Goal: Task Accomplishment & Management: Use online tool/utility

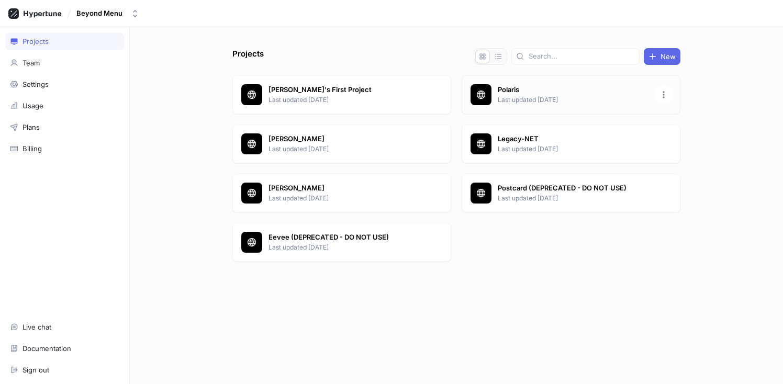
click at [555, 94] on p "Polaris" at bounding box center [574, 90] width 152 height 10
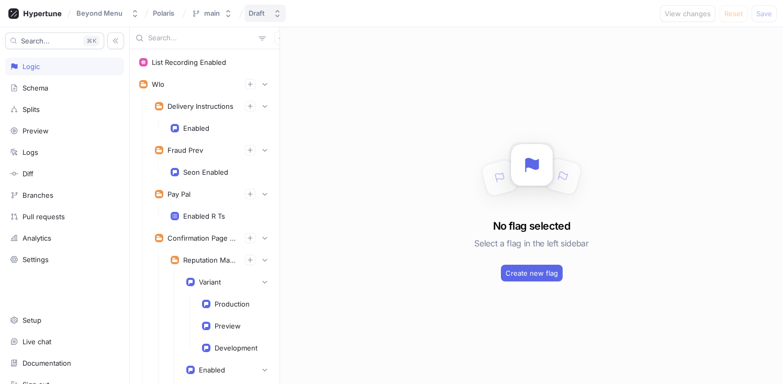
click at [271, 17] on button "Draft" at bounding box center [264, 13] width 41 height 17
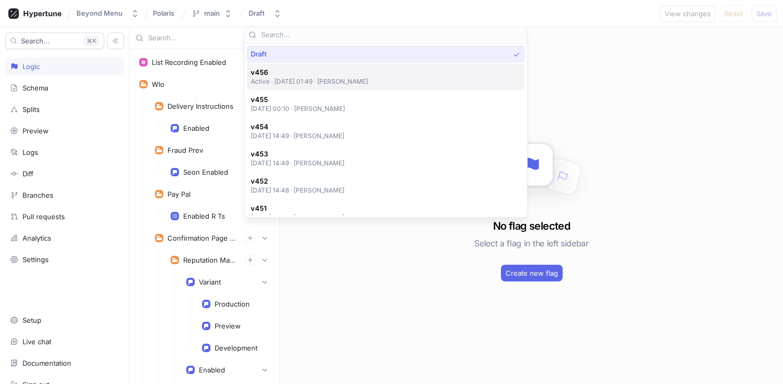
click at [365, 76] on span "v456" at bounding box center [310, 72] width 118 height 9
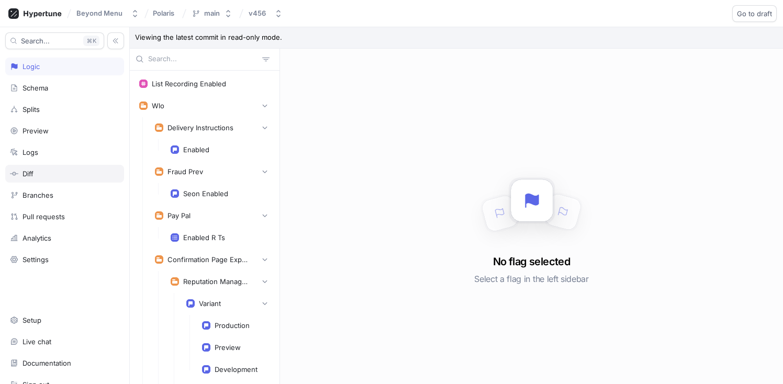
click at [37, 175] on div "Diff" at bounding box center [64, 174] width 109 height 8
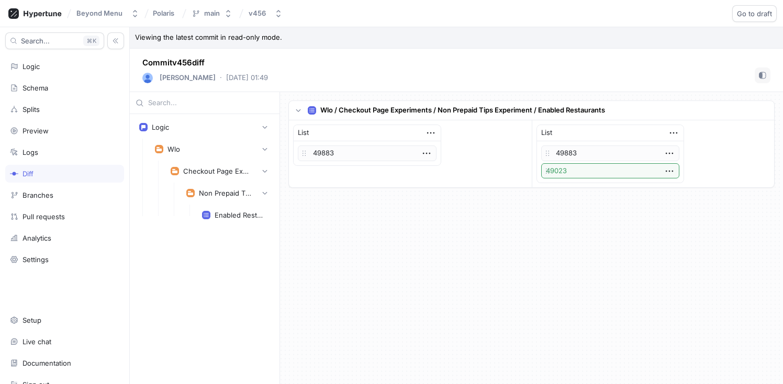
click at [262, 22] on div "Beyond Menu Polaris main v456 Go to draft Roll back" at bounding box center [391, 13] width 783 height 27
click at [266, 16] on div "v456" at bounding box center [259, 13] width 21 height 9
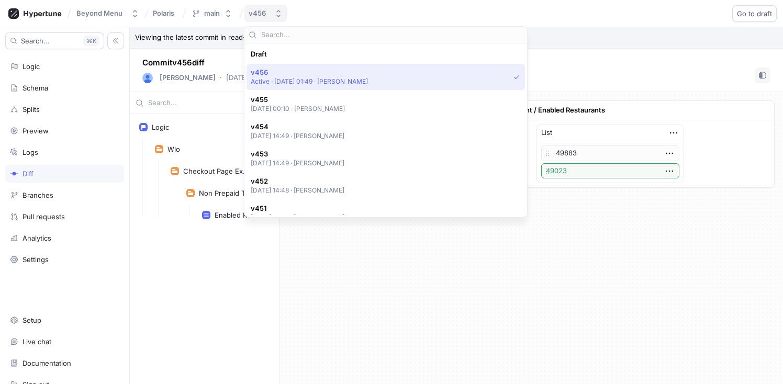
scroll to position [18, 0]
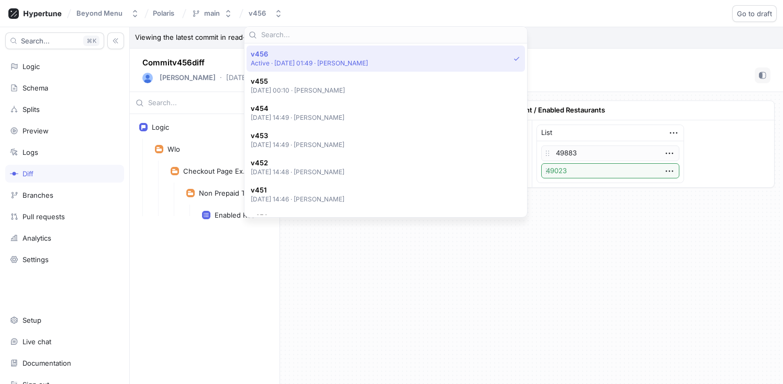
click at [278, 59] on p "Active ‧ [DATE] 01:49 ‧ [PERSON_NAME]" at bounding box center [310, 63] width 118 height 9
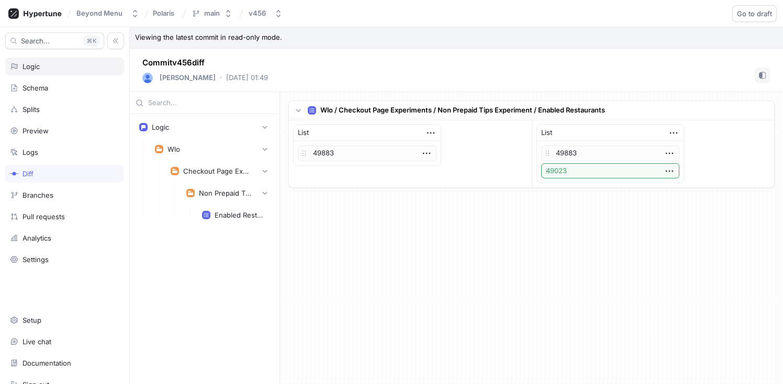
click at [64, 64] on div "Logic" at bounding box center [64, 66] width 109 height 8
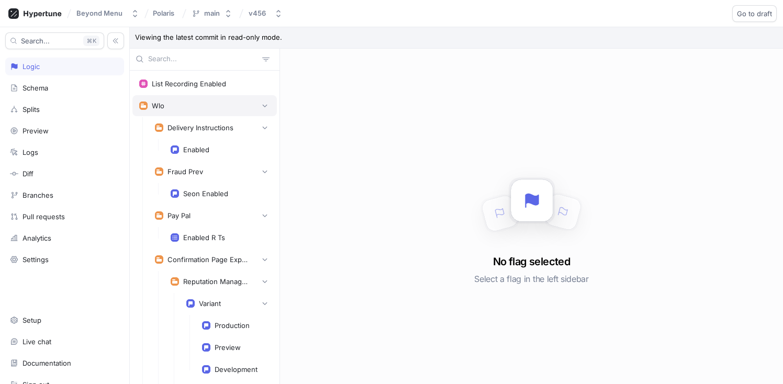
click at [264, 105] on div "Wlo" at bounding box center [204, 105] width 144 height 21
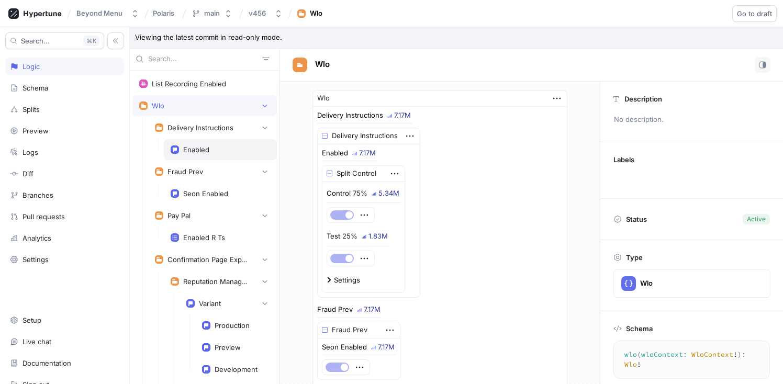
scroll to position [21, 0]
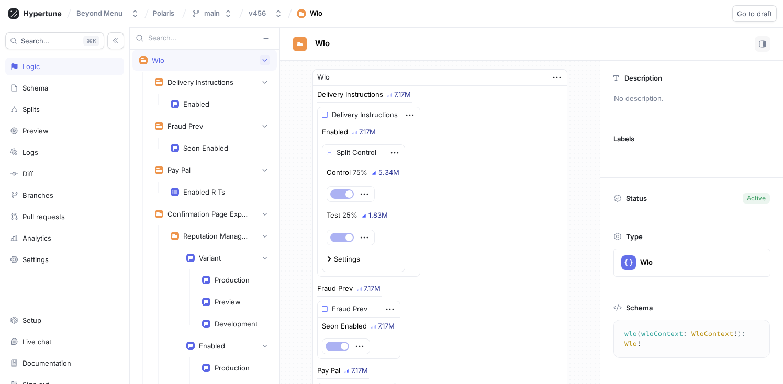
click at [260, 64] on button "button" at bounding box center [265, 60] width 10 height 10
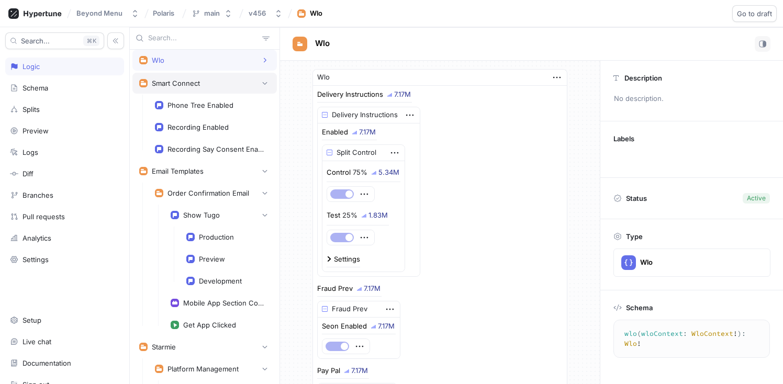
click at [257, 77] on div "Smart Connect" at bounding box center [204, 83] width 144 height 21
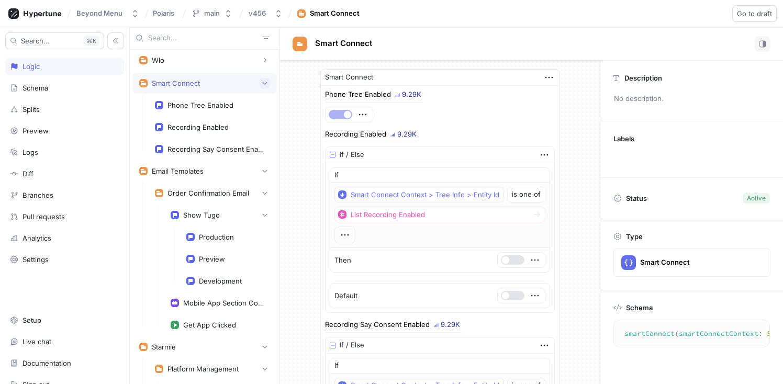
click at [260, 86] on button "button" at bounding box center [265, 83] width 10 height 10
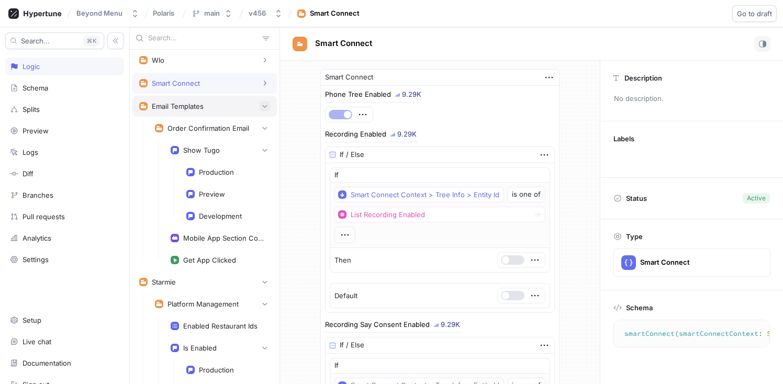
click at [260, 102] on button "button" at bounding box center [265, 106] width 10 height 10
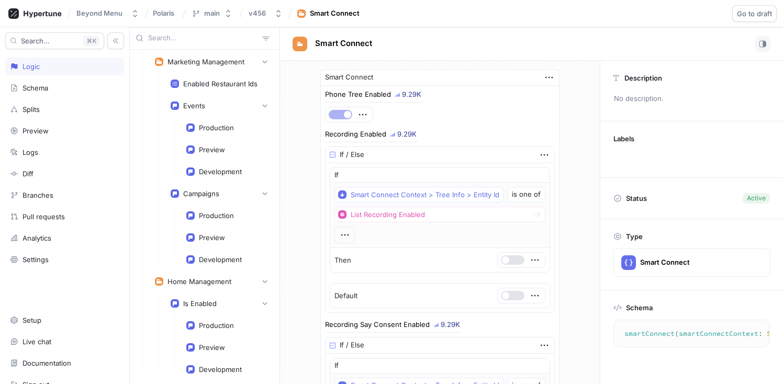
scroll to position [402, 0]
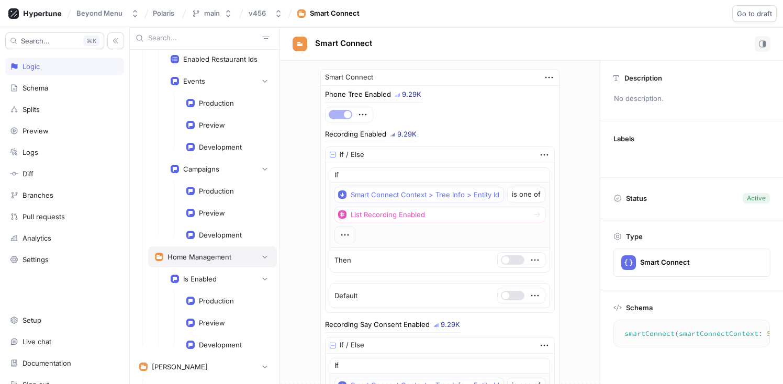
click at [203, 261] on div "Home Management" at bounding box center [212, 257] width 115 height 10
type textarea "homeManagement: HomeManagement!"
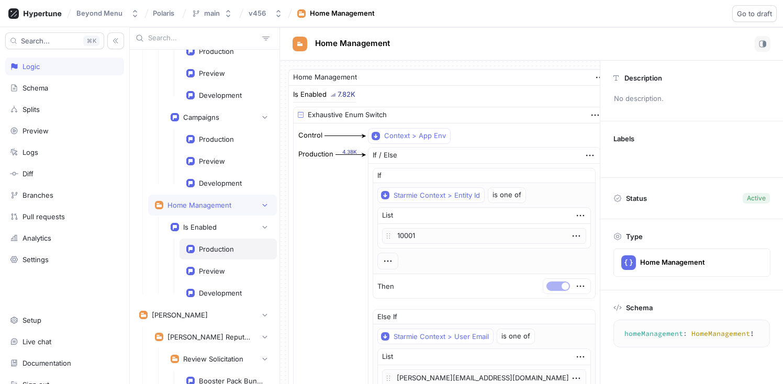
click at [201, 248] on div "Production" at bounding box center [216, 249] width 35 height 8
